Goal: Task Accomplishment & Management: Manage account settings

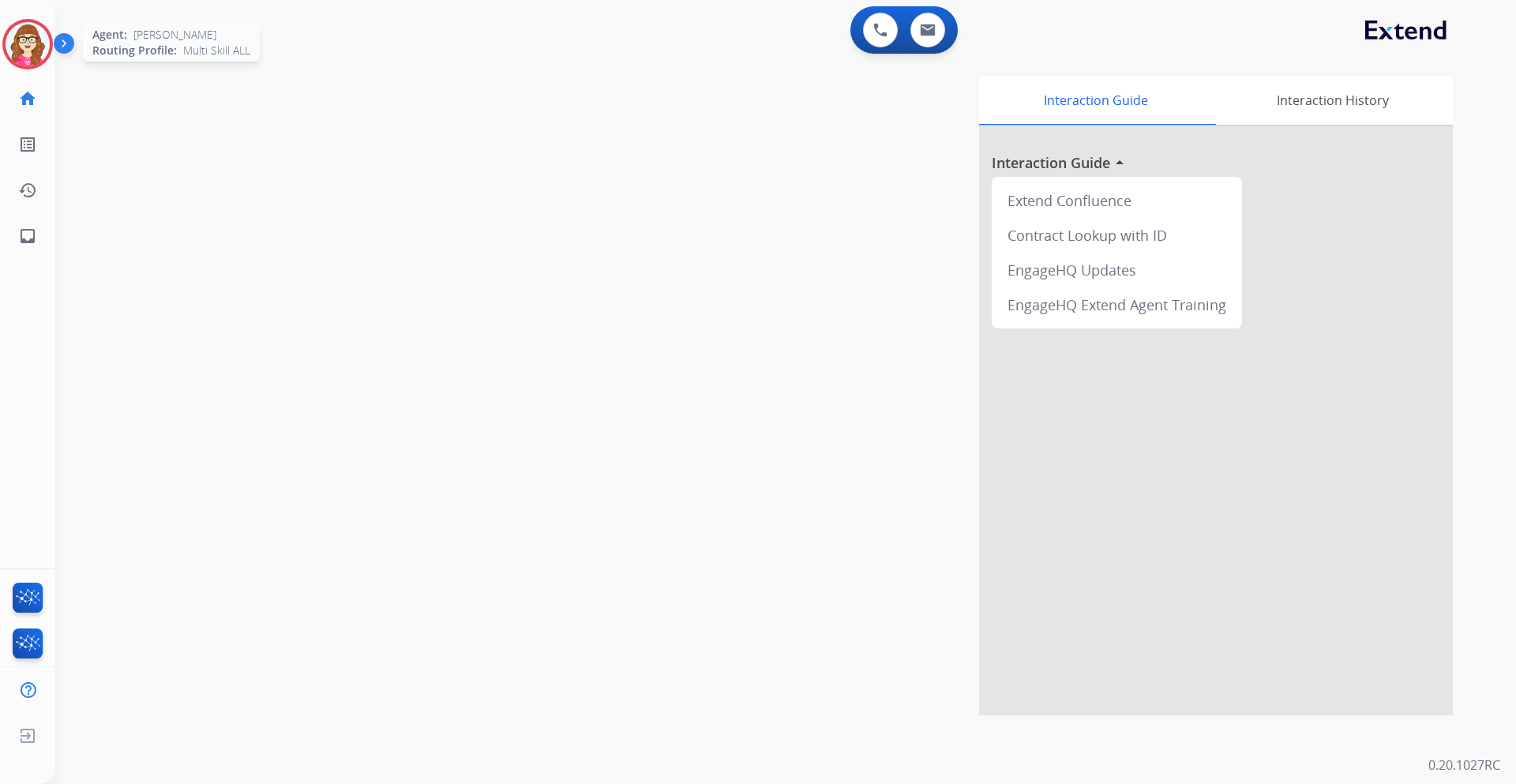
click at [24, 60] on img at bounding box center [28, 44] width 44 height 44
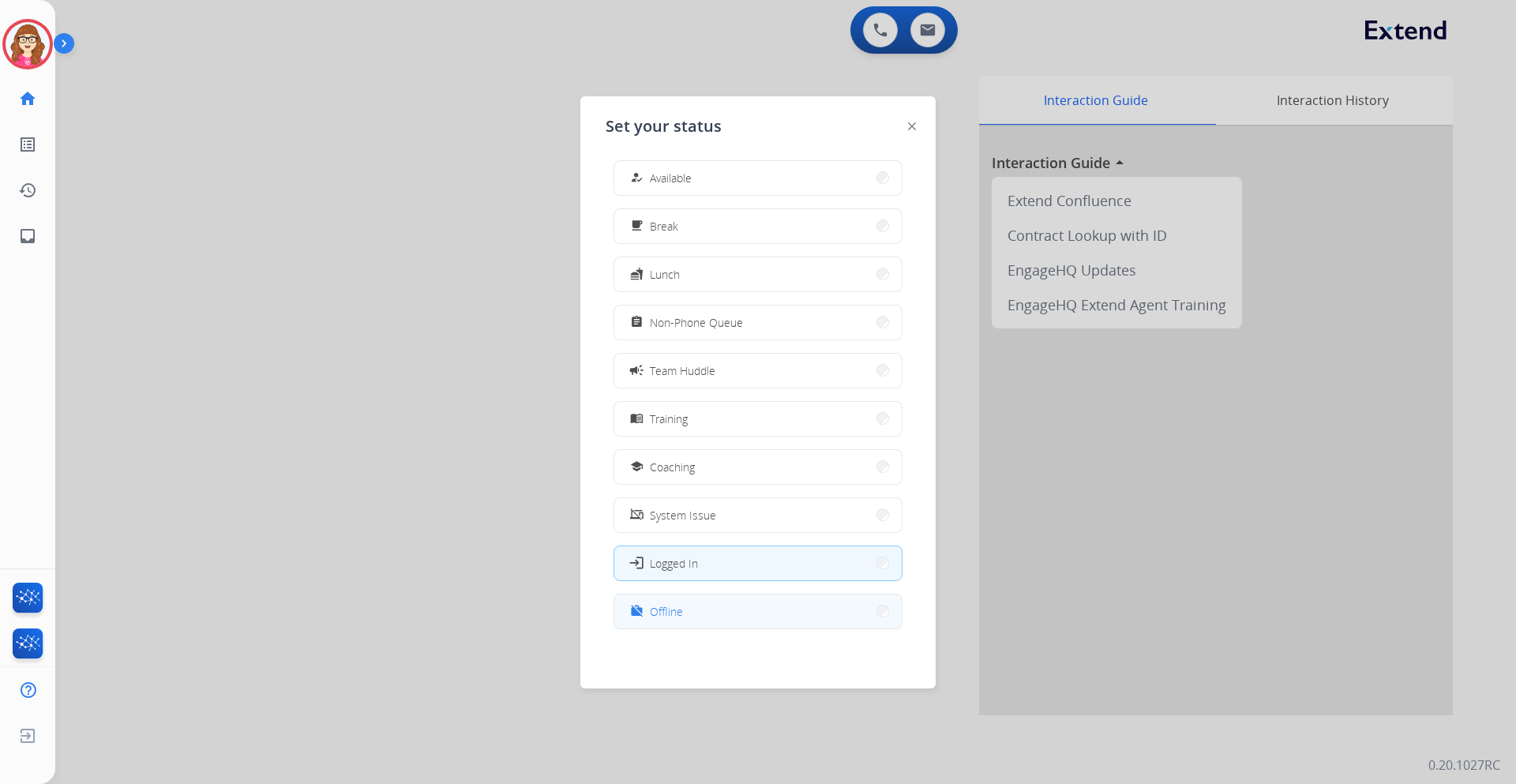
scroll to position [5, 0]
click at [756, 620] on button "work_off Offline" at bounding box center [758, 610] width 287 height 34
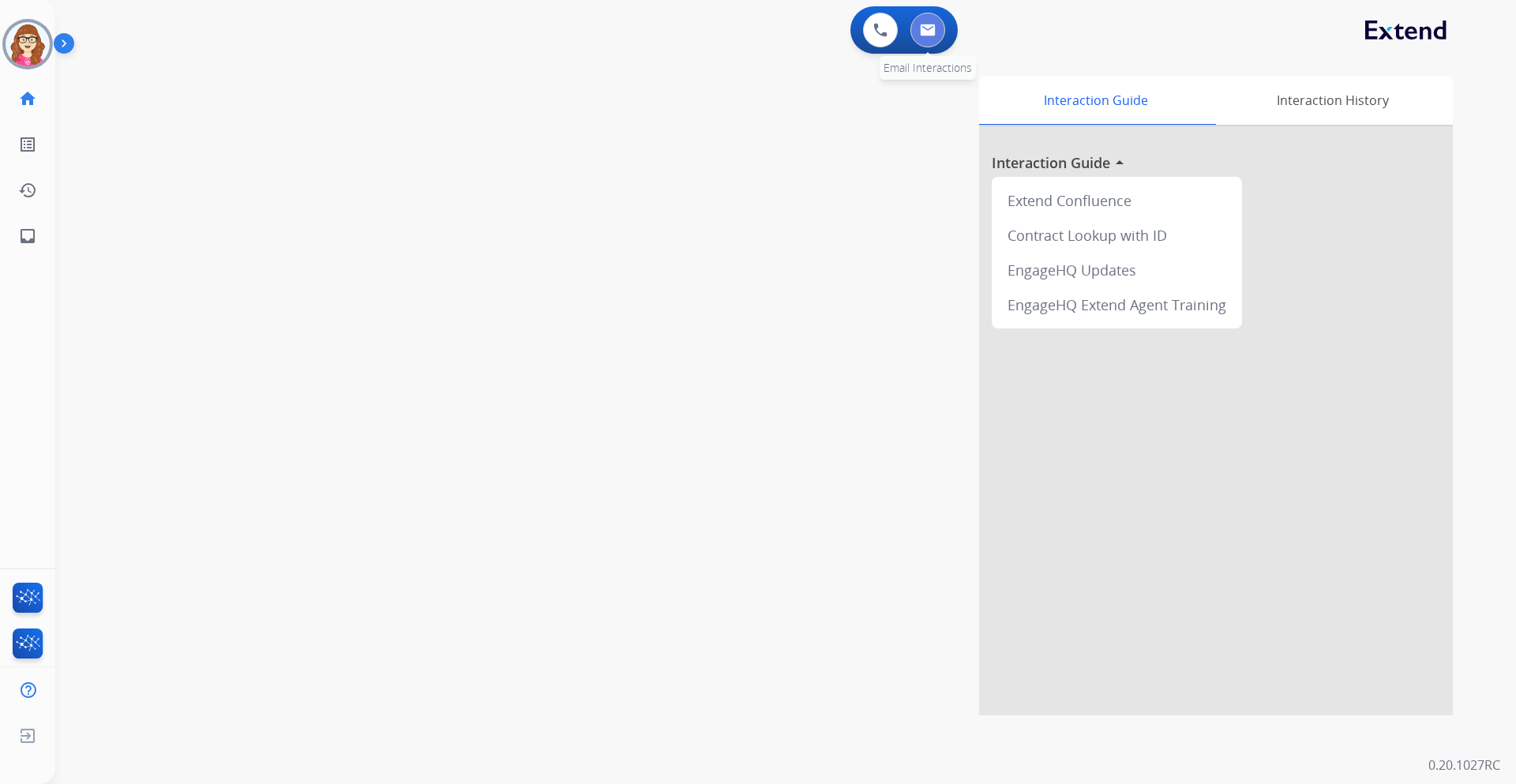
click at [931, 38] on button at bounding box center [927, 30] width 35 height 35
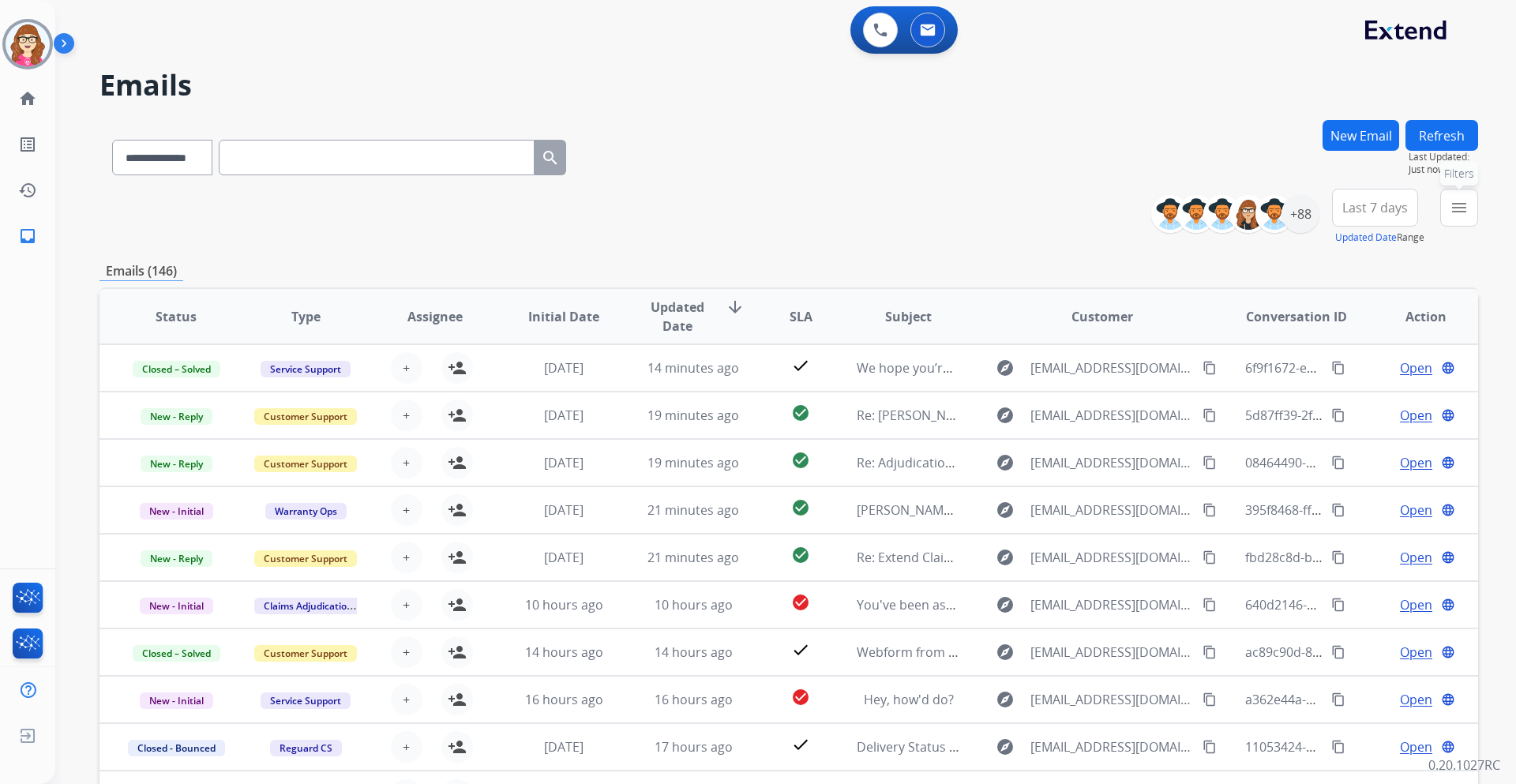
click at [1460, 208] on mat-icon "menu" at bounding box center [1458, 207] width 19 height 19
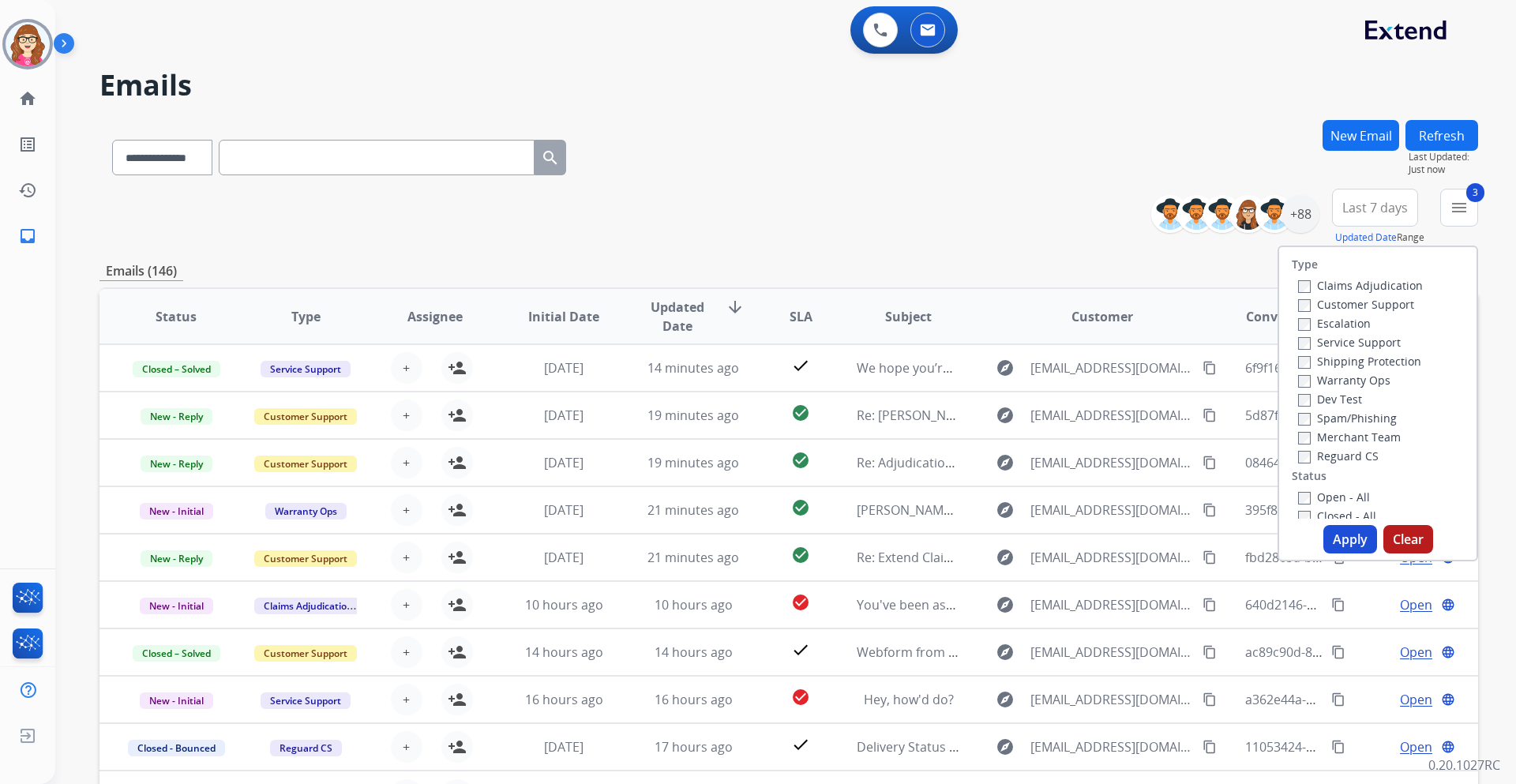
click at [1298, 489] on div "Open - All" at bounding box center [1381, 496] width 166 height 19
click at [1341, 533] on button "Apply" at bounding box center [1350, 539] width 54 height 29
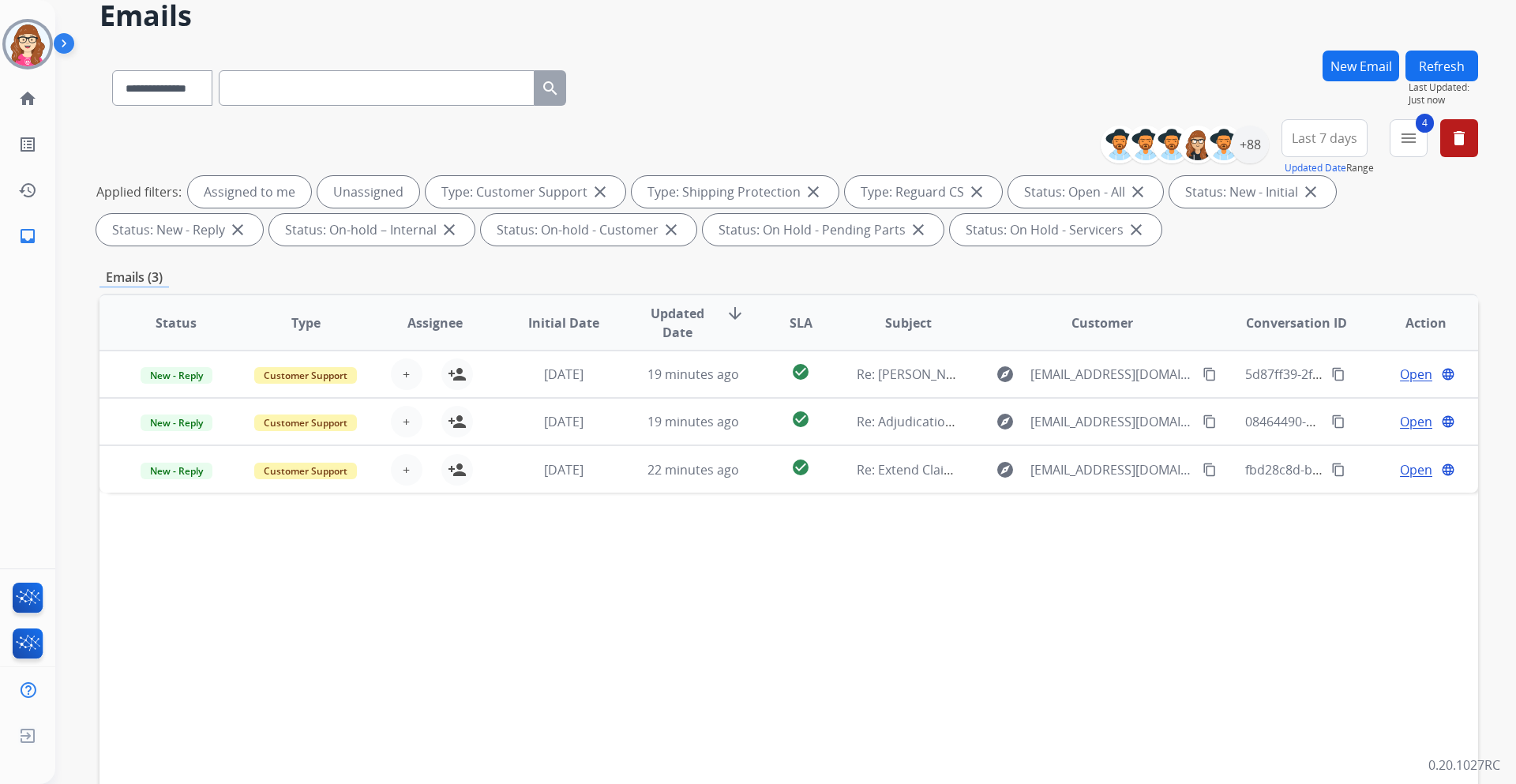
scroll to position [78, 0]
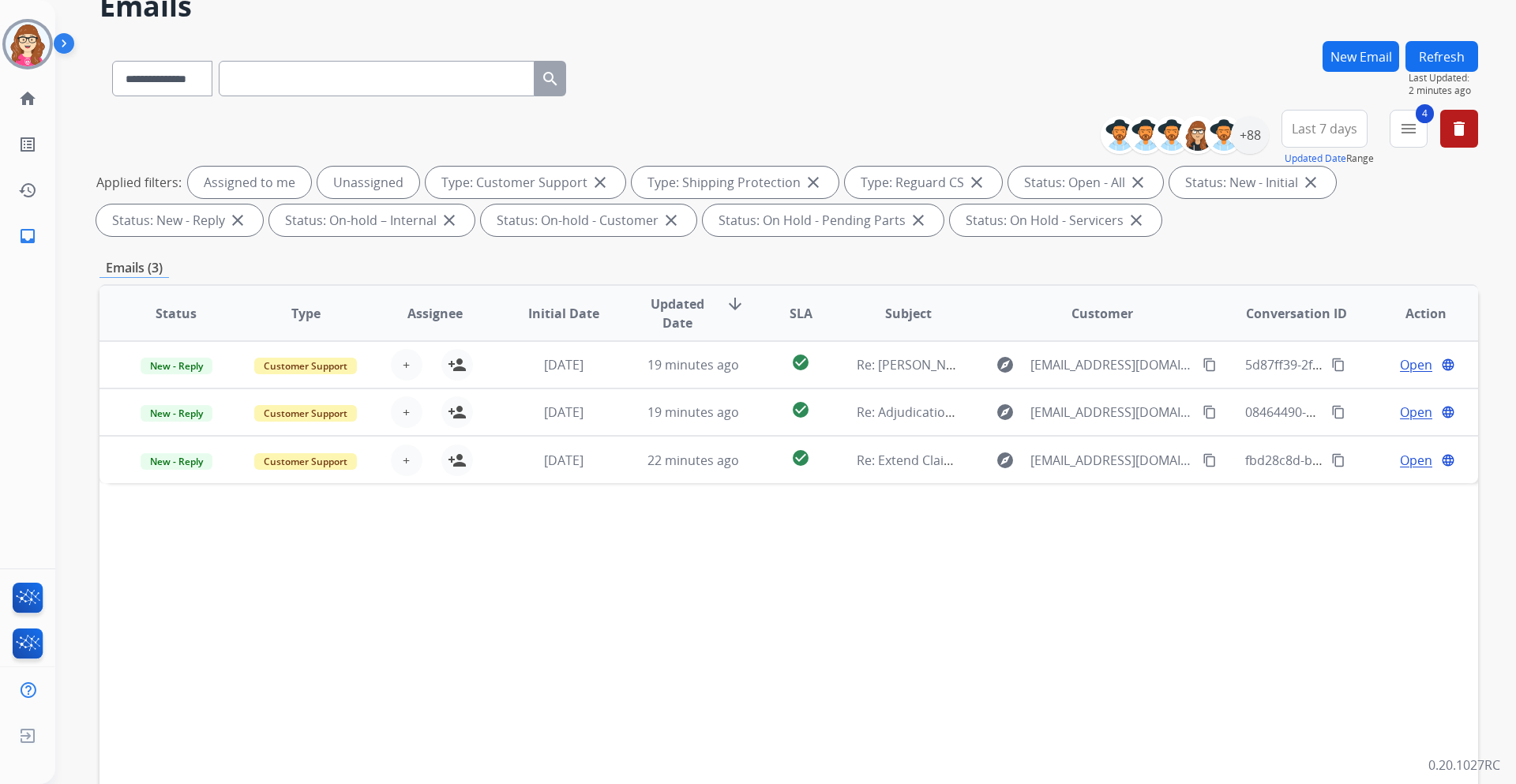
click at [1437, 56] on button "Refresh" at bounding box center [1441, 56] width 73 height 31
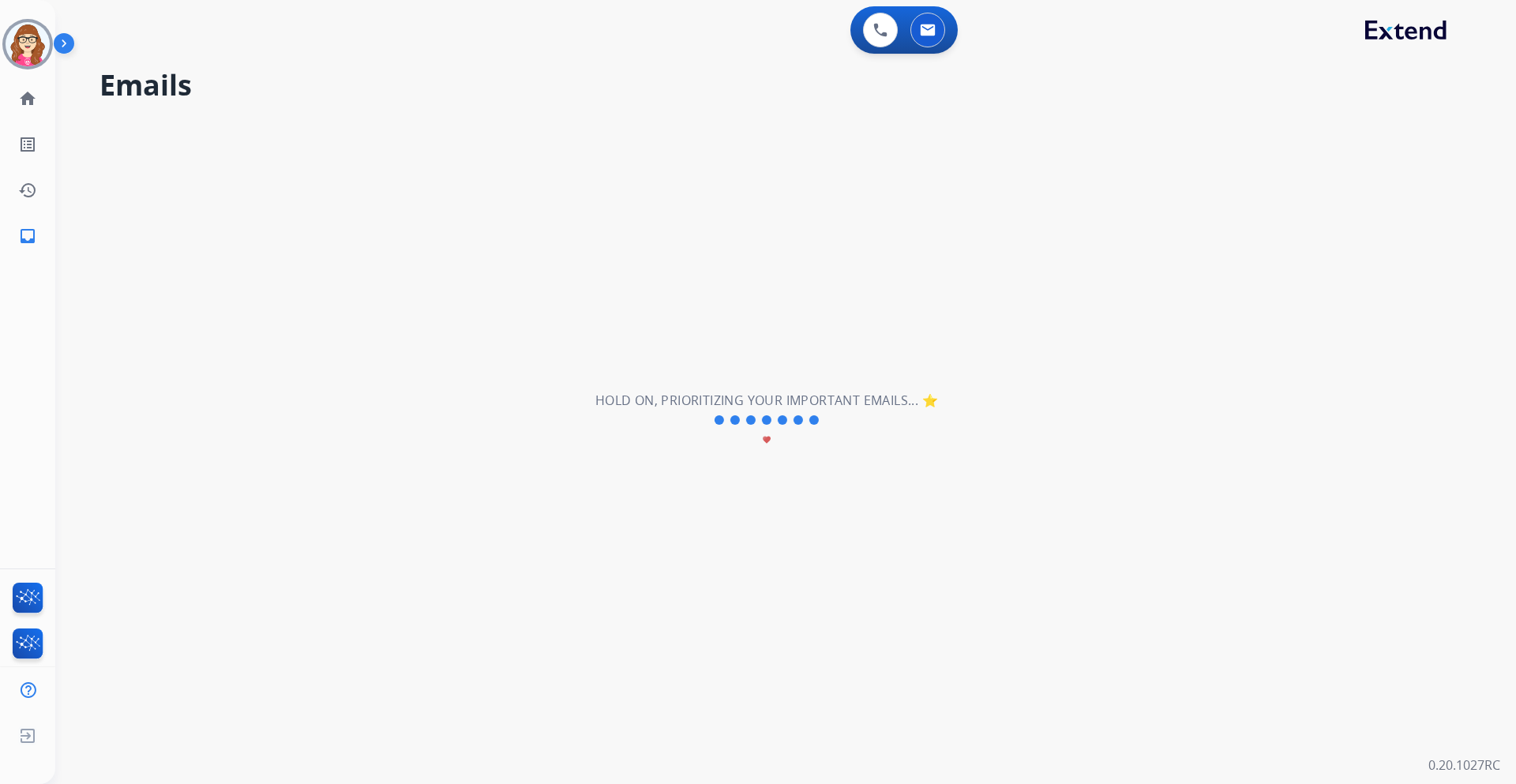
scroll to position [0, 0]
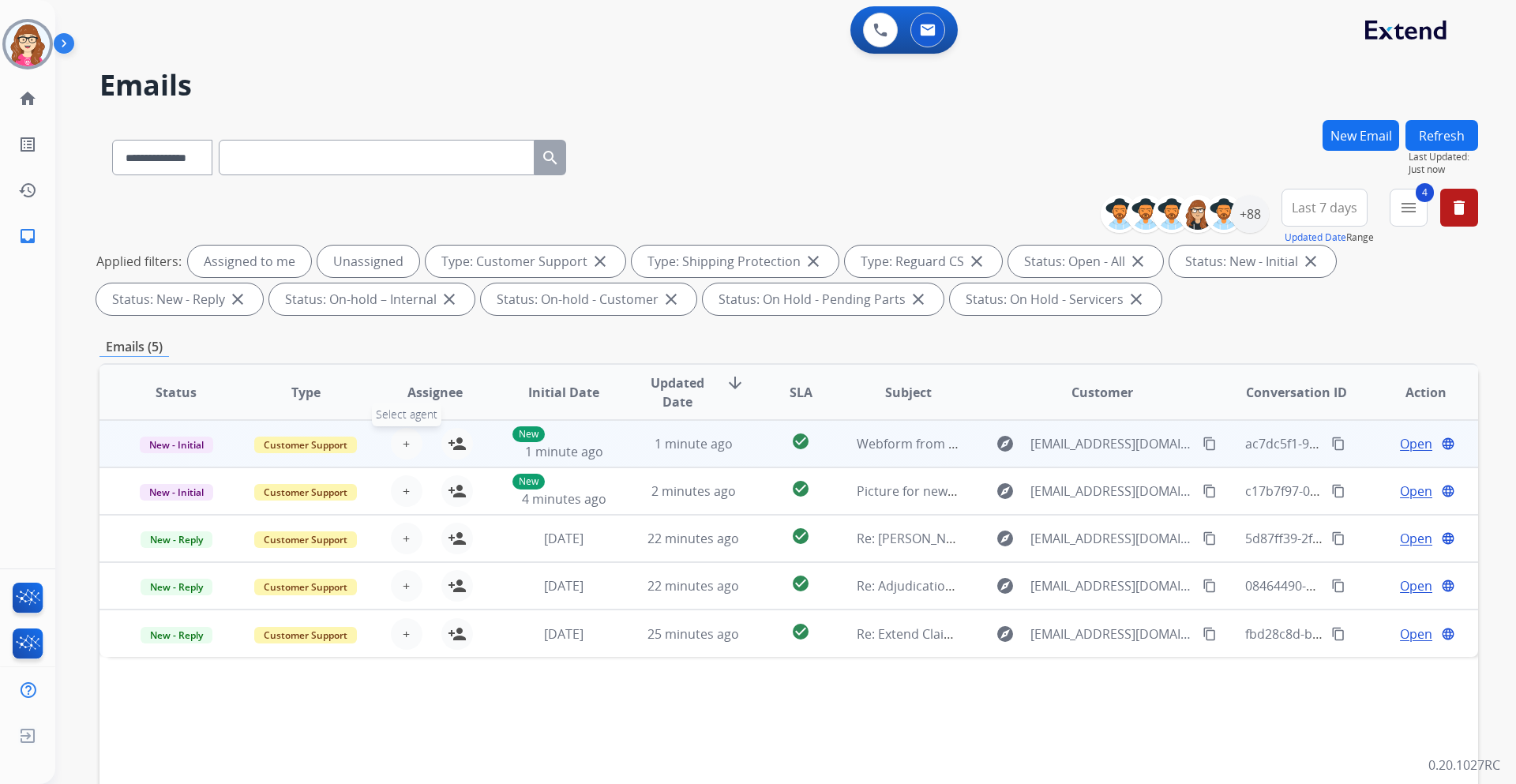
click at [408, 446] on button "+ Select agent" at bounding box center [407, 443] width 32 height 32
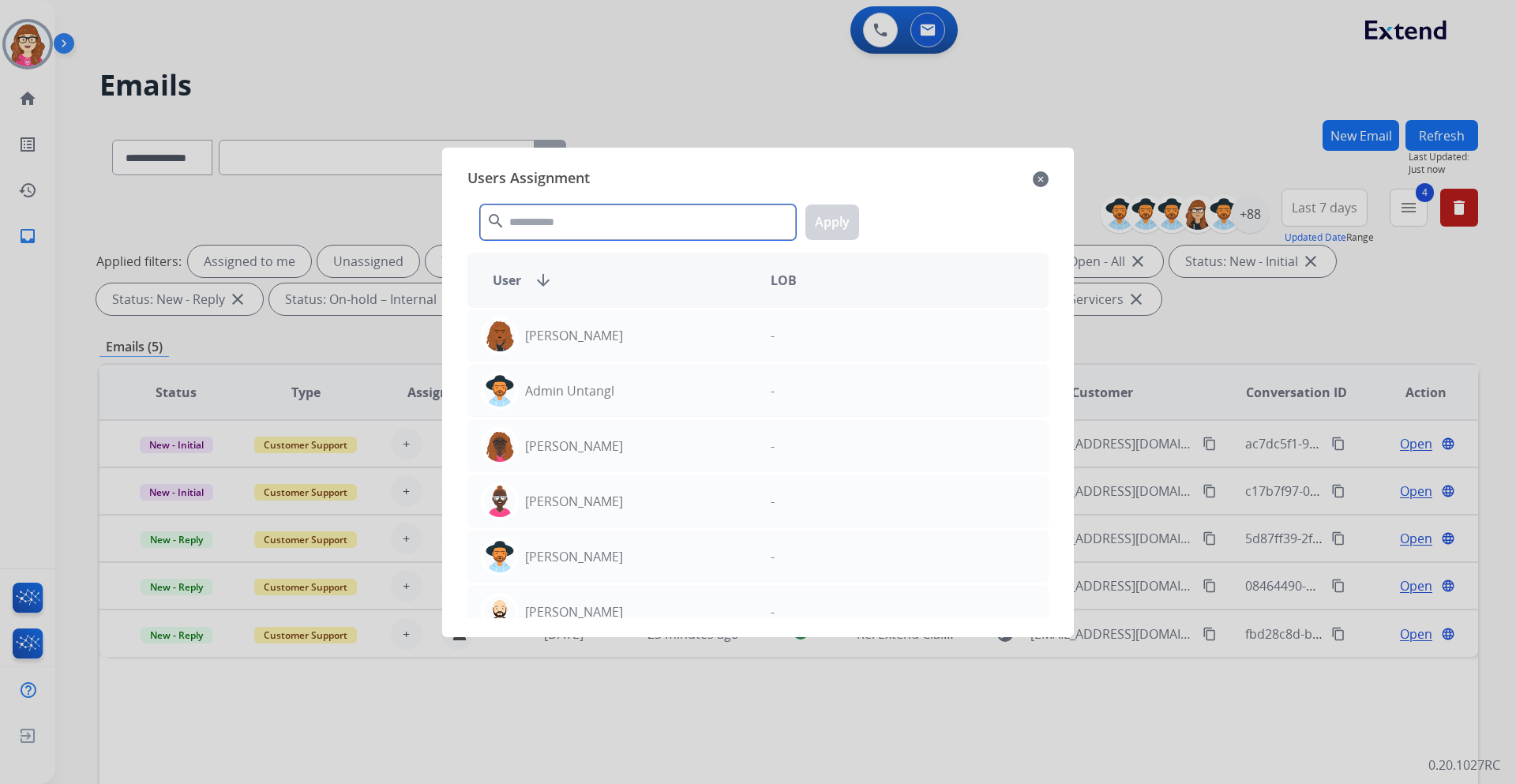
click at [561, 231] on input "text" at bounding box center [638, 223] width 316 height 36
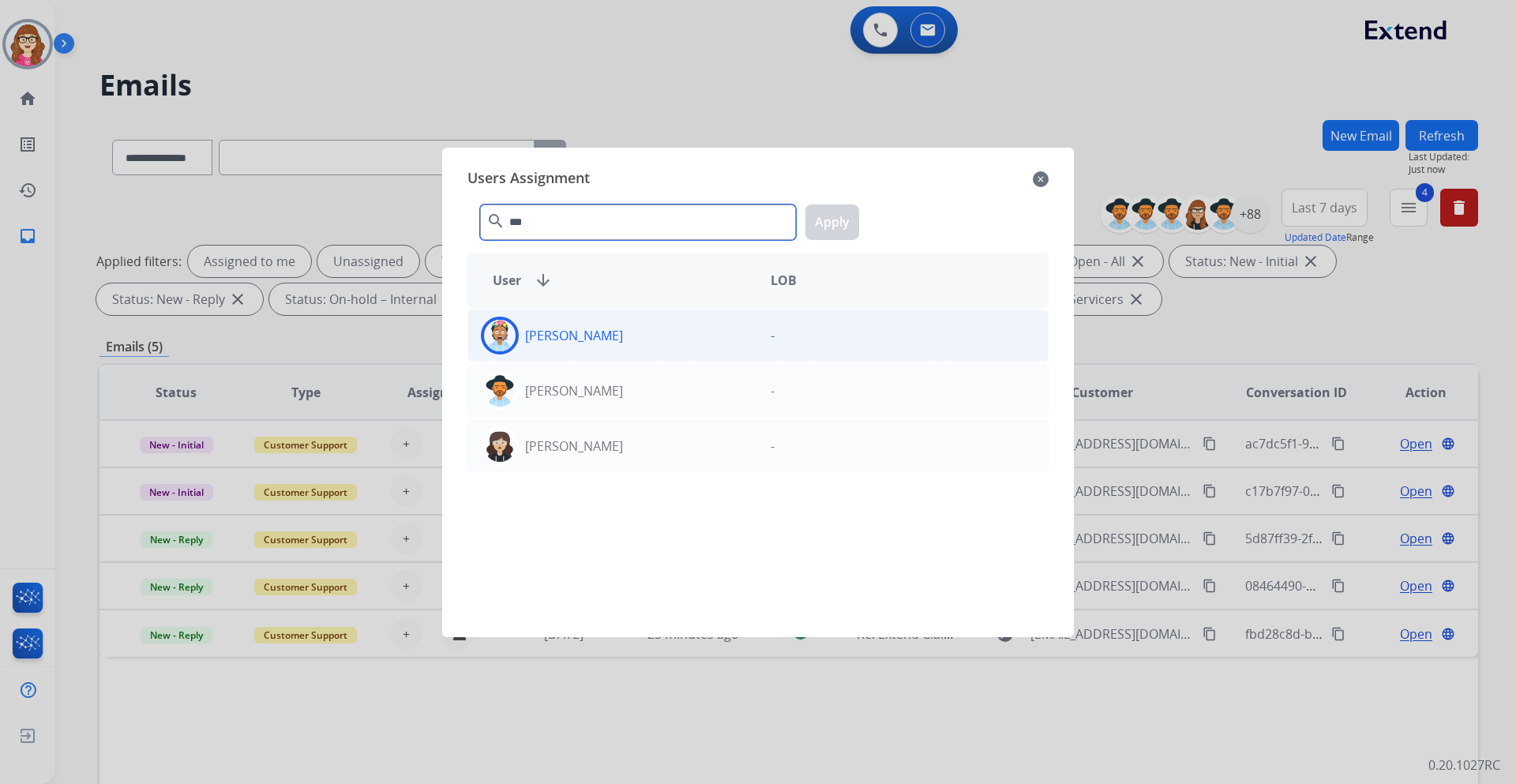
type input "***"
click at [573, 345] on div "[PERSON_NAME]" at bounding box center [612, 335] width 289 height 38
click at [855, 215] on button "Apply" at bounding box center [832, 223] width 54 height 36
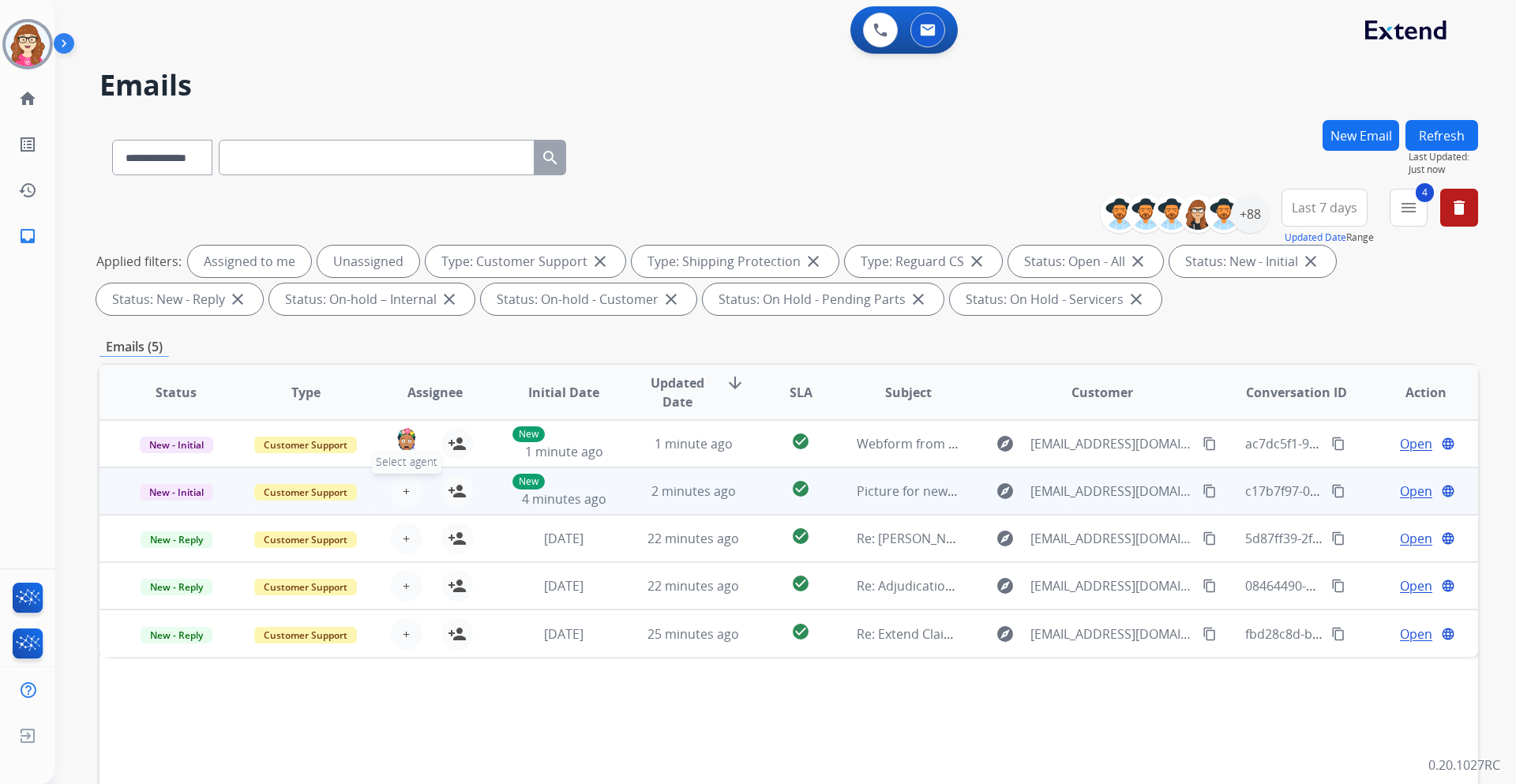
click at [396, 498] on button "+ Select agent" at bounding box center [407, 491] width 32 height 32
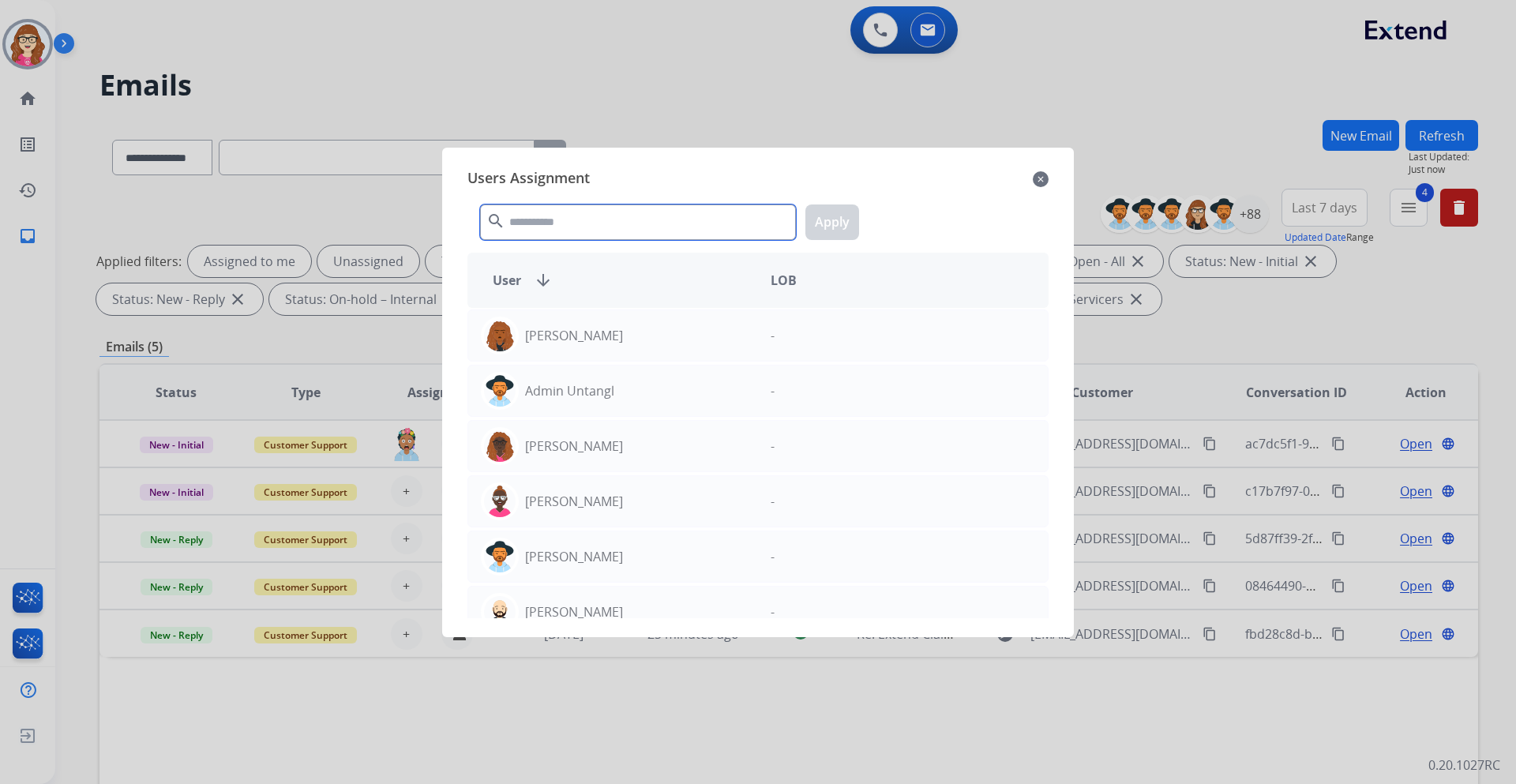
click at [548, 228] on input "text" at bounding box center [638, 223] width 316 height 36
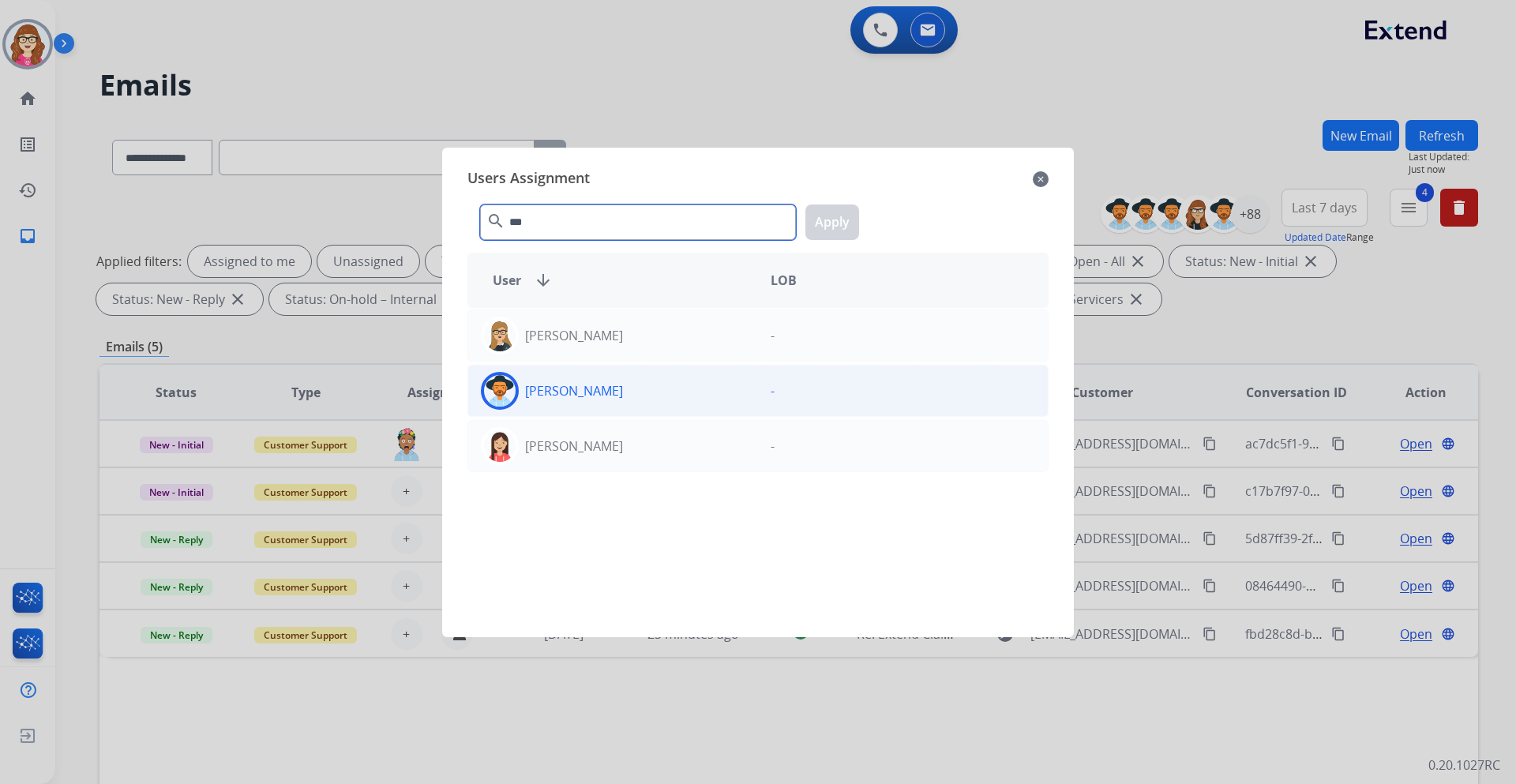
type input "***"
click at [572, 399] on p "[PERSON_NAME]" at bounding box center [574, 391] width 97 height 19
click at [820, 235] on button "Apply" at bounding box center [832, 223] width 54 height 36
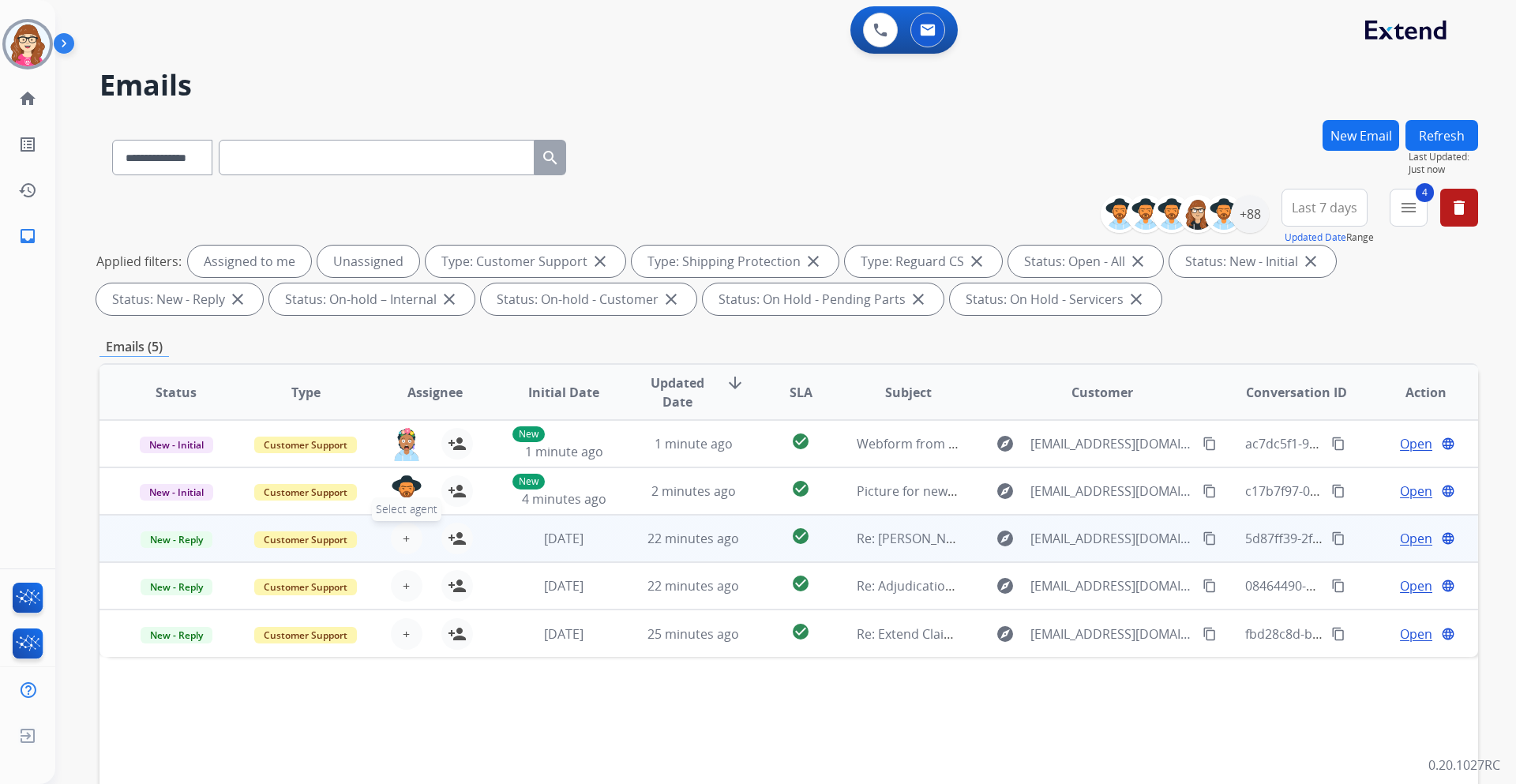
click at [407, 539] on span "+" at bounding box center [406, 538] width 7 height 19
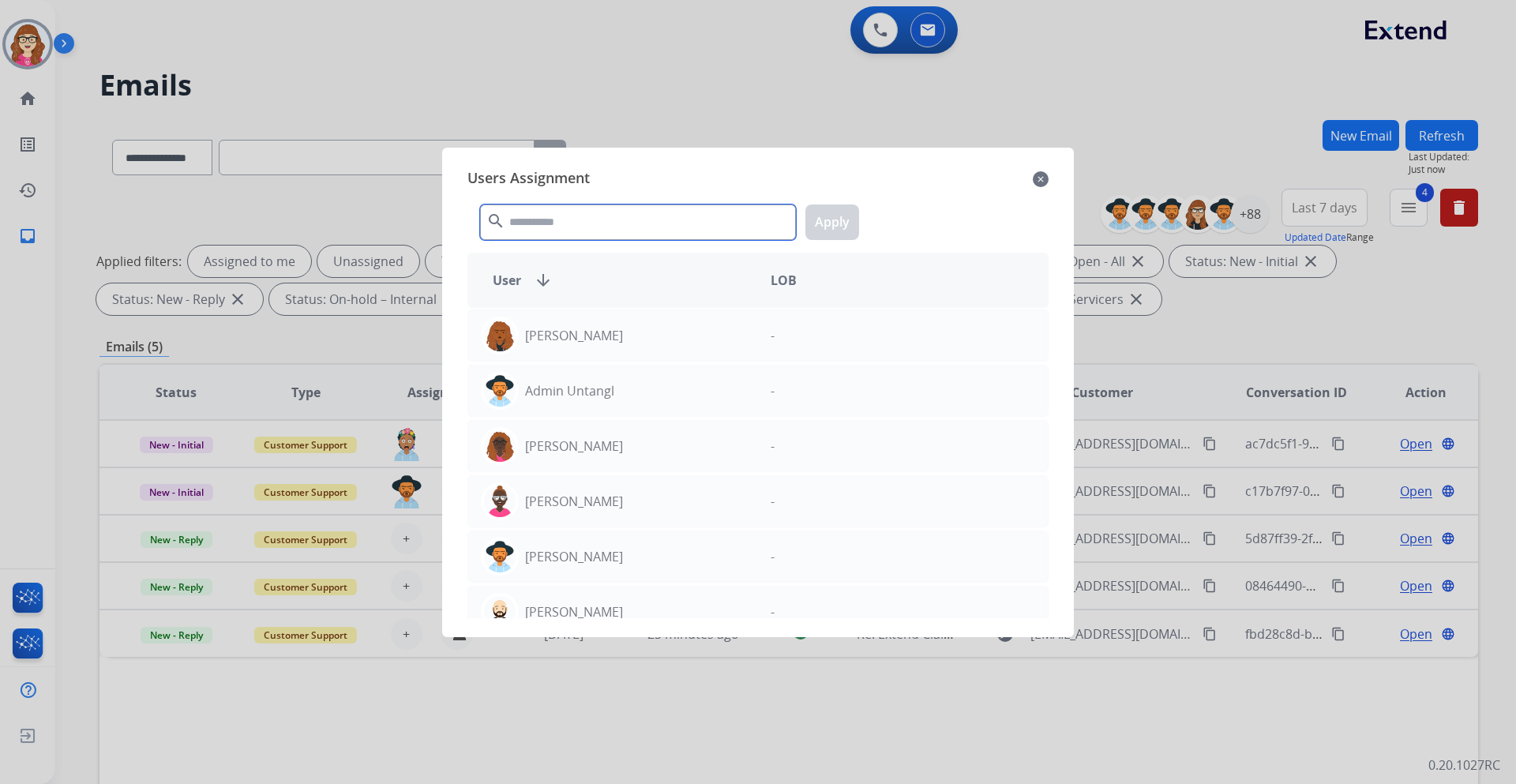
click at [539, 216] on input "text" at bounding box center [638, 223] width 316 height 36
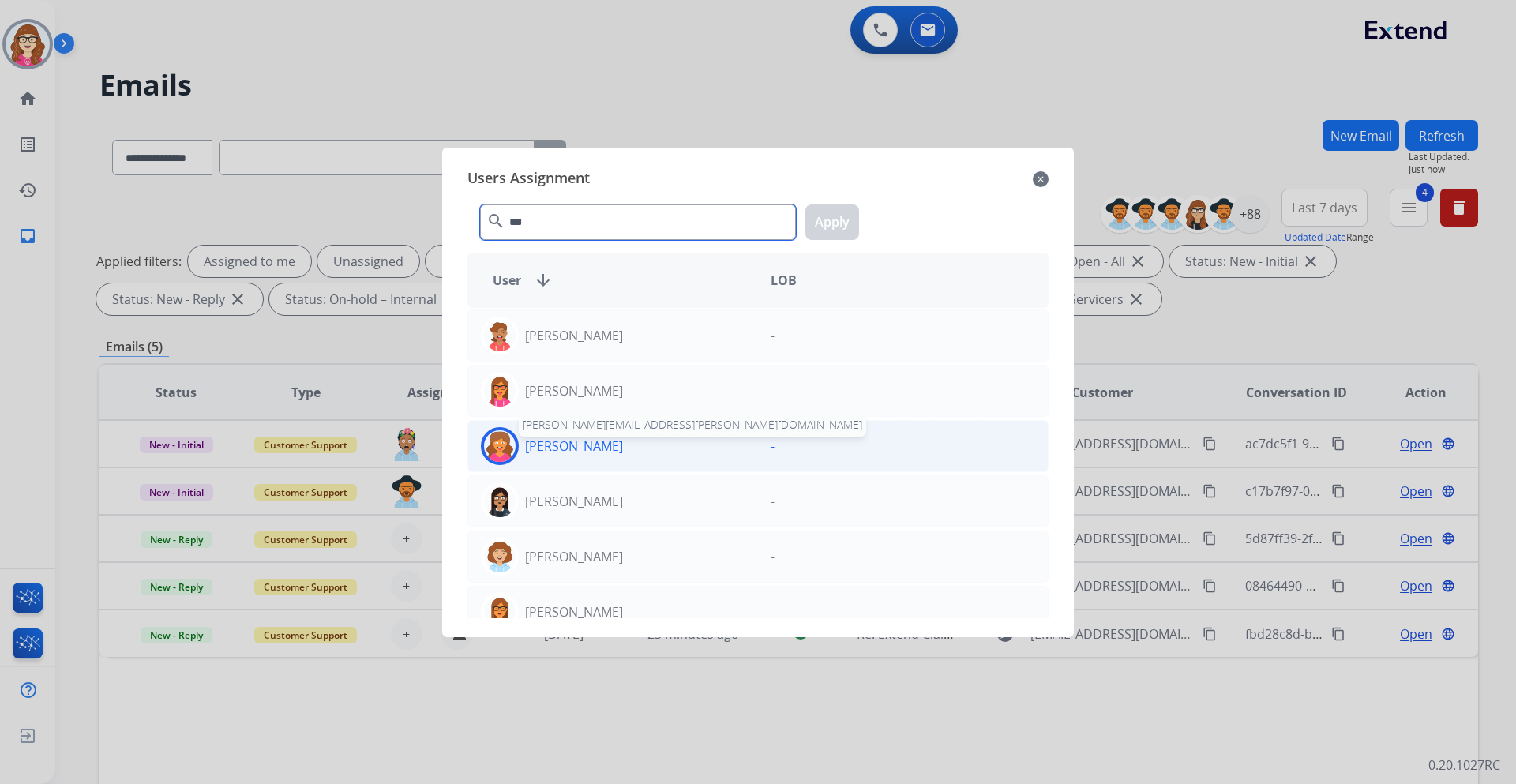
type input "***"
click at [587, 443] on p "[PERSON_NAME]" at bounding box center [574, 445] width 97 height 19
click at [837, 217] on button "Apply" at bounding box center [832, 223] width 54 height 36
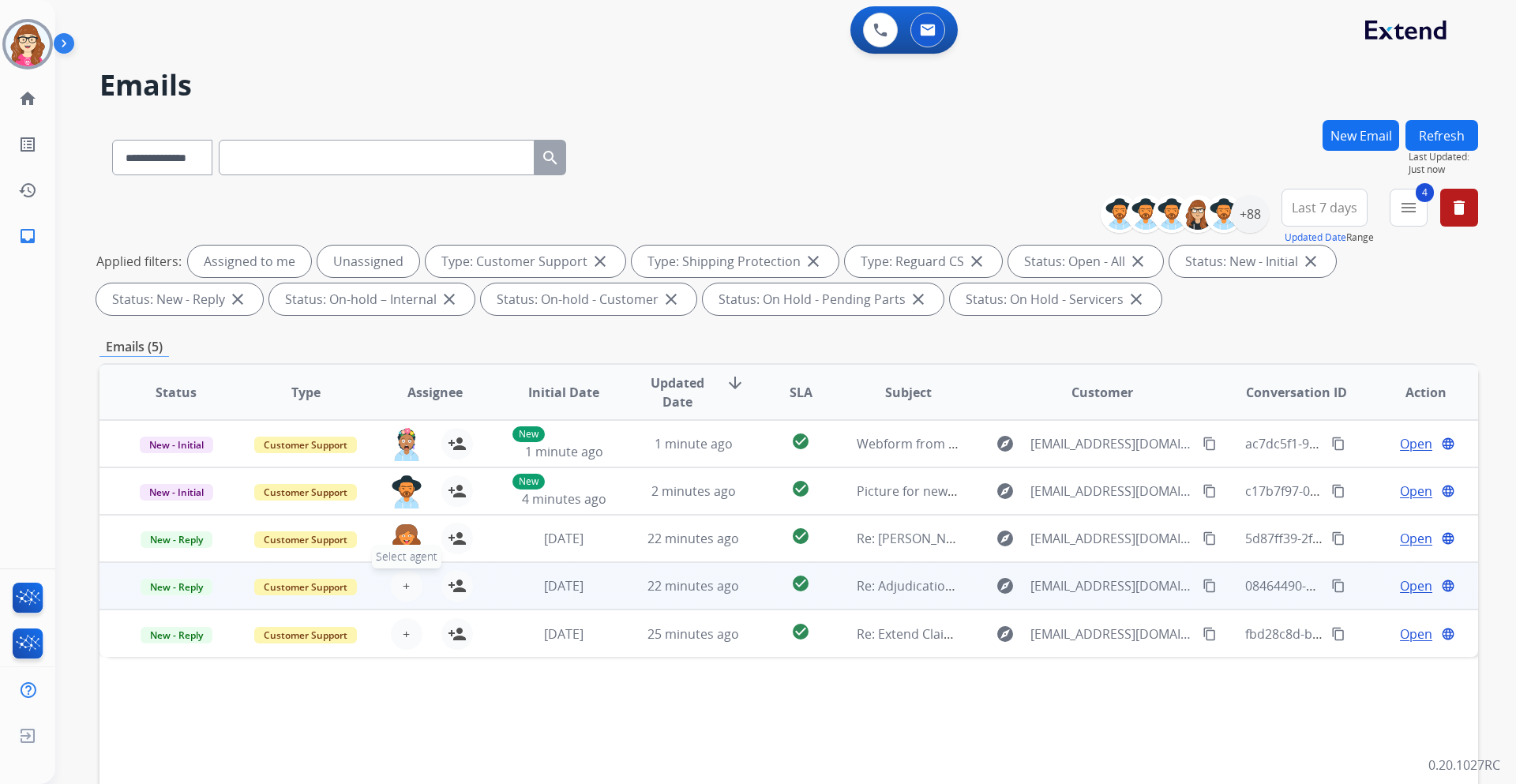
click at [405, 592] on span "+" at bounding box center [406, 585] width 7 height 19
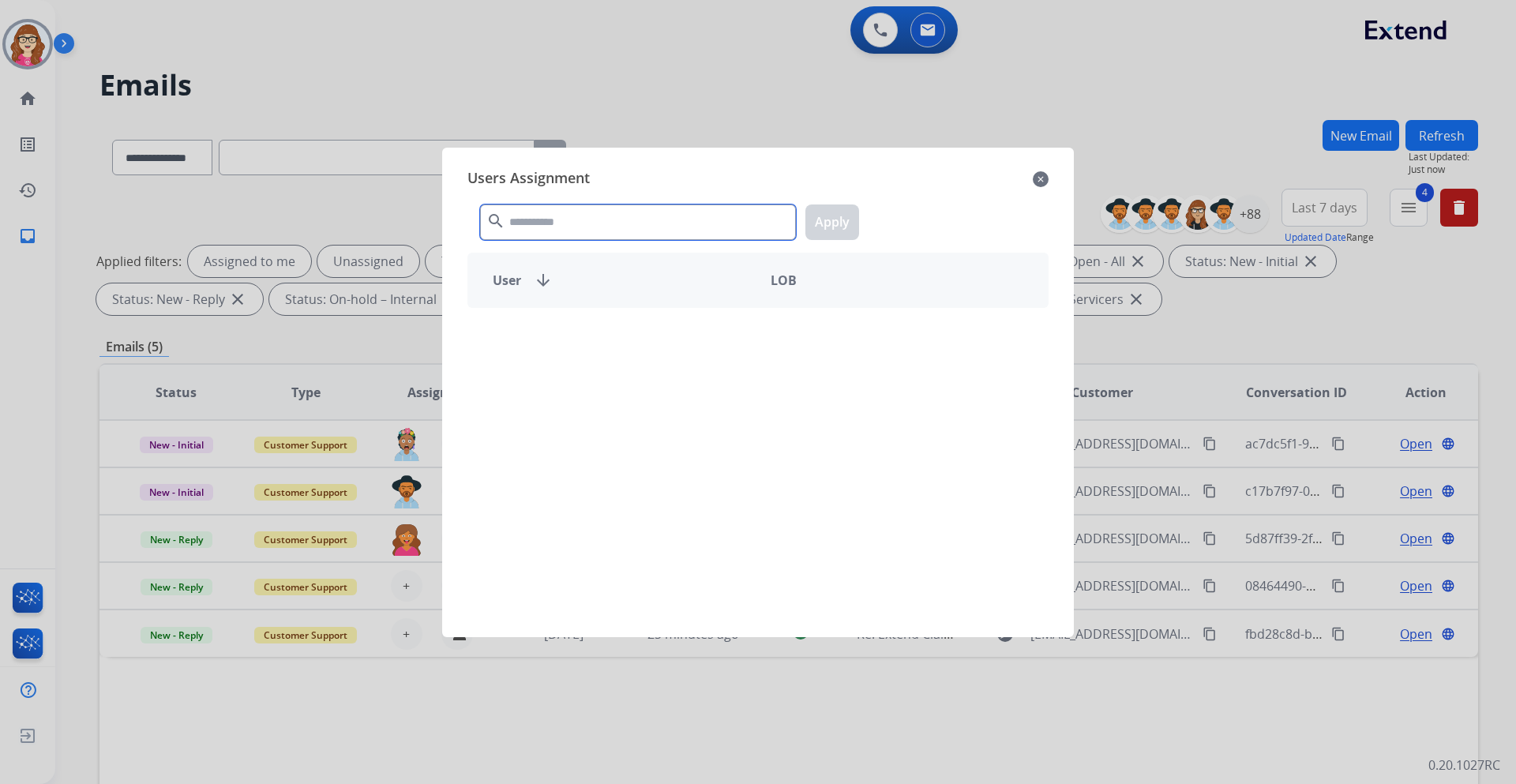
click at [526, 220] on input "text" at bounding box center [638, 223] width 316 height 36
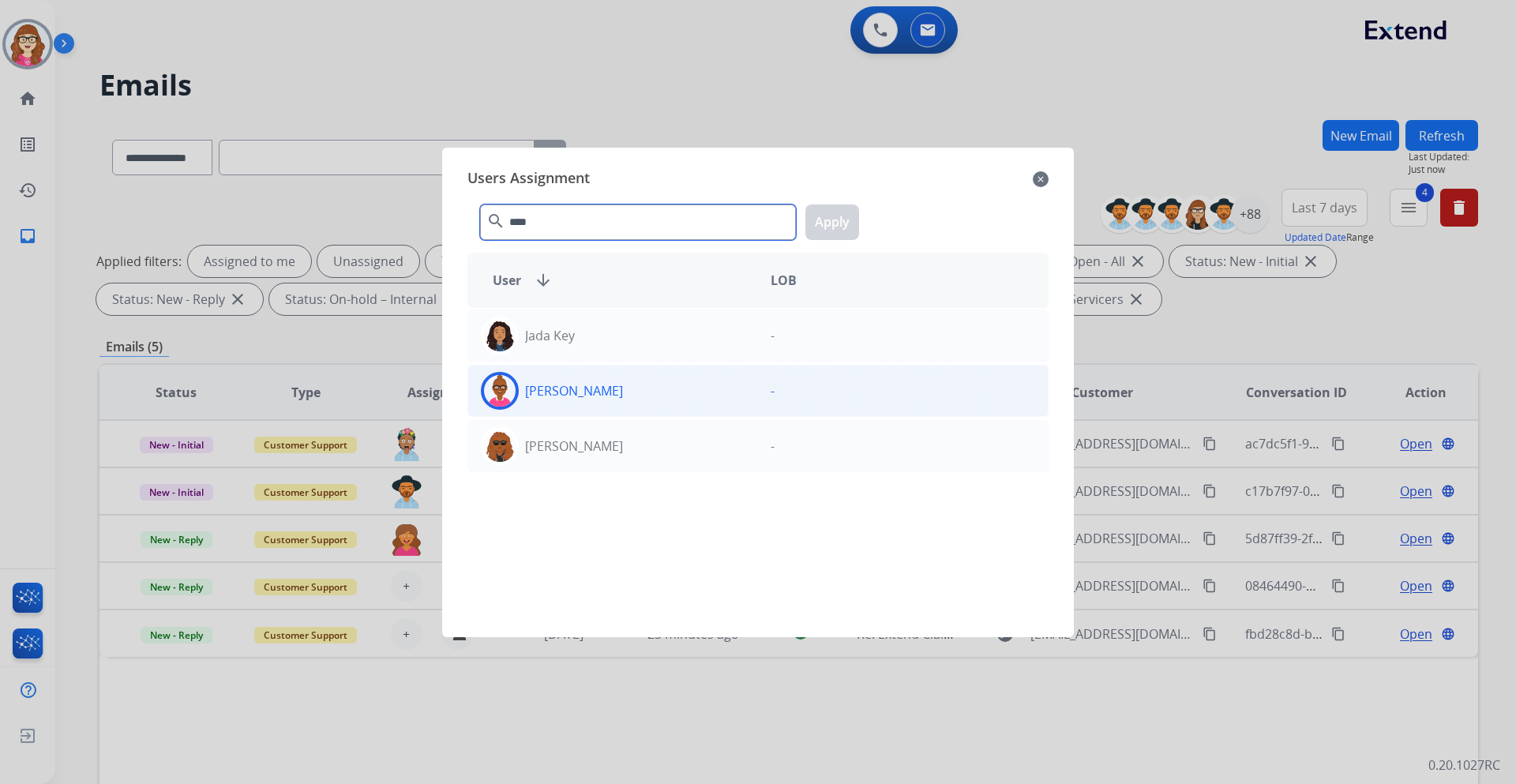
type input "****"
click at [768, 392] on div "-" at bounding box center [902, 391] width 289 height 38
click at [829, 218] on button "Apply" at bounding box center [832, 223] width 54 height 36
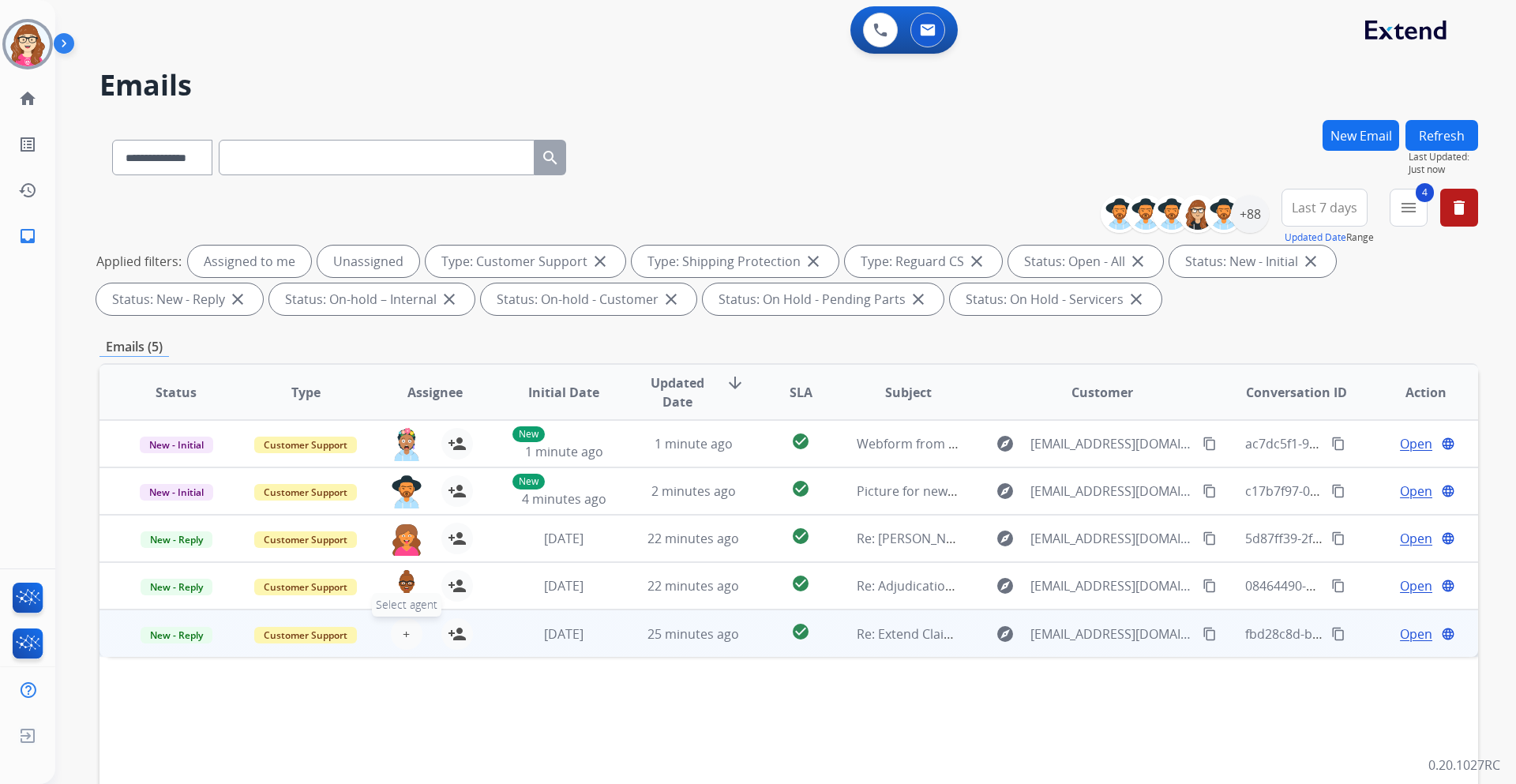
click at [409, 634] on button "+ Select agent" at bounding box center [407, 634] width 32 height 32
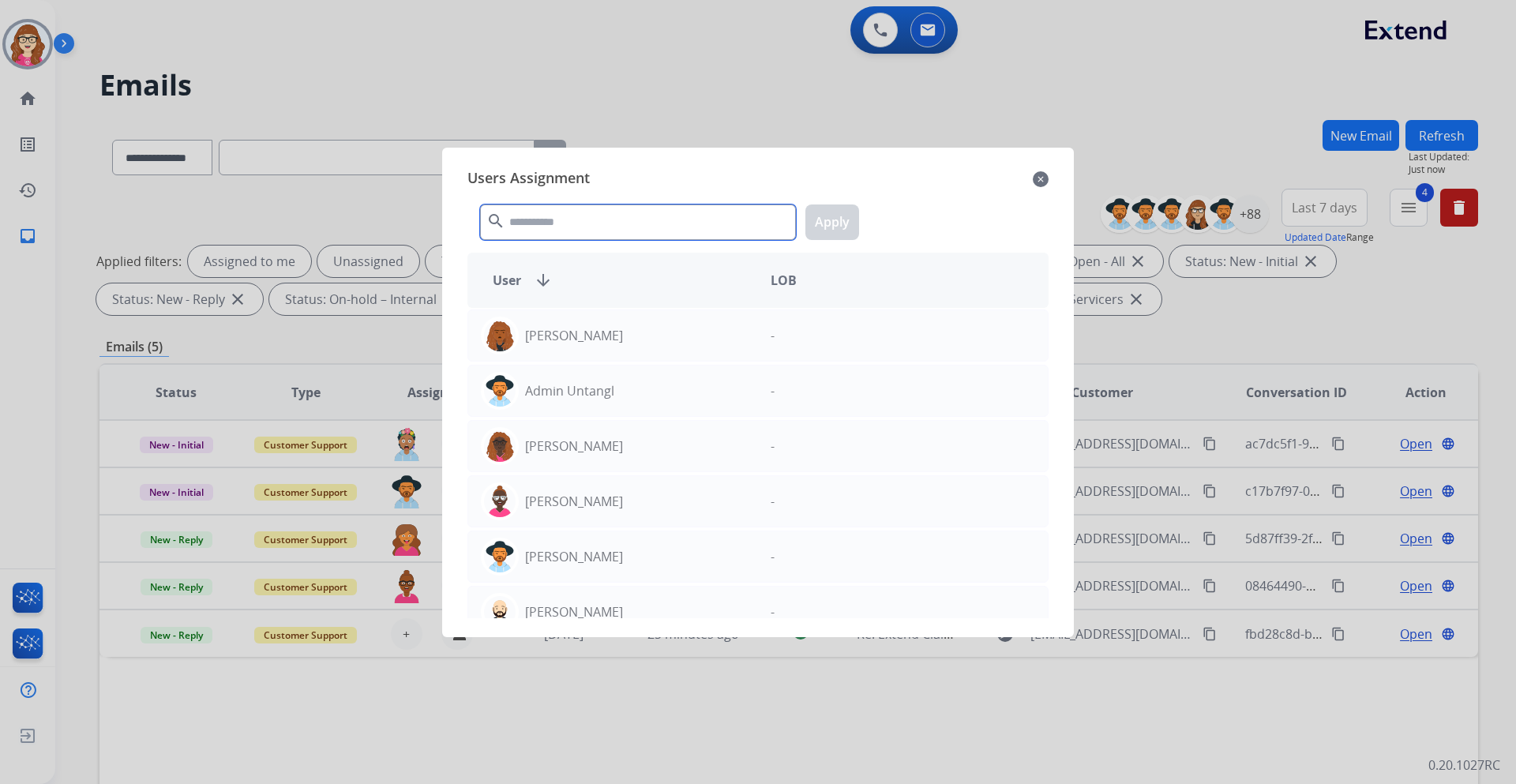
click at [538, 209] on input "text" at bounding box center [638, 223] width 316 height 36
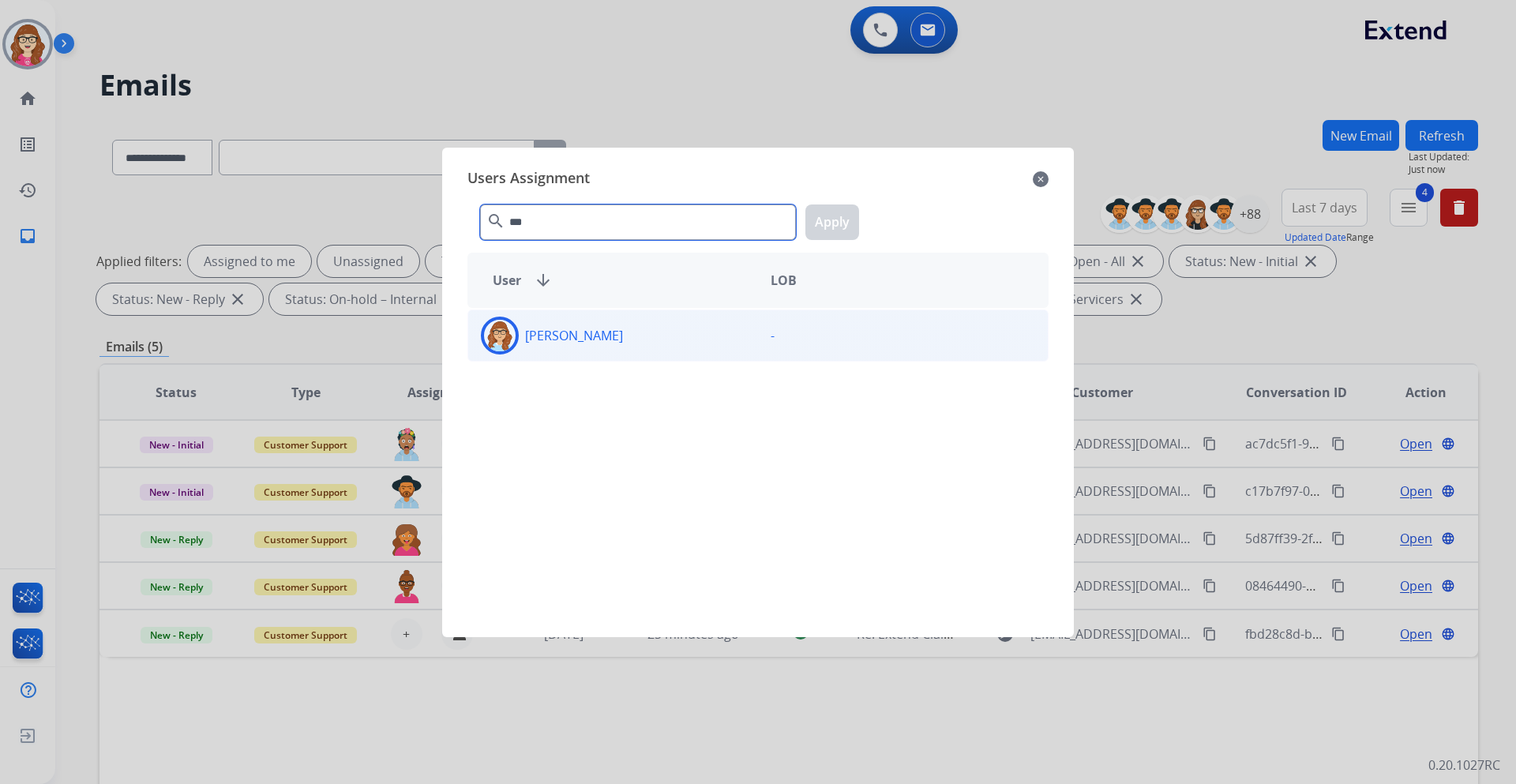
type input "***"
click at [579, 344] on p "[PERSON_NAME]" at bounding box center [574, 335] width 97 height 19
click at [818, 225] on button "Apply" at bounding box center [832, 223] width 54 height 36
